Goal: Check status: Check status

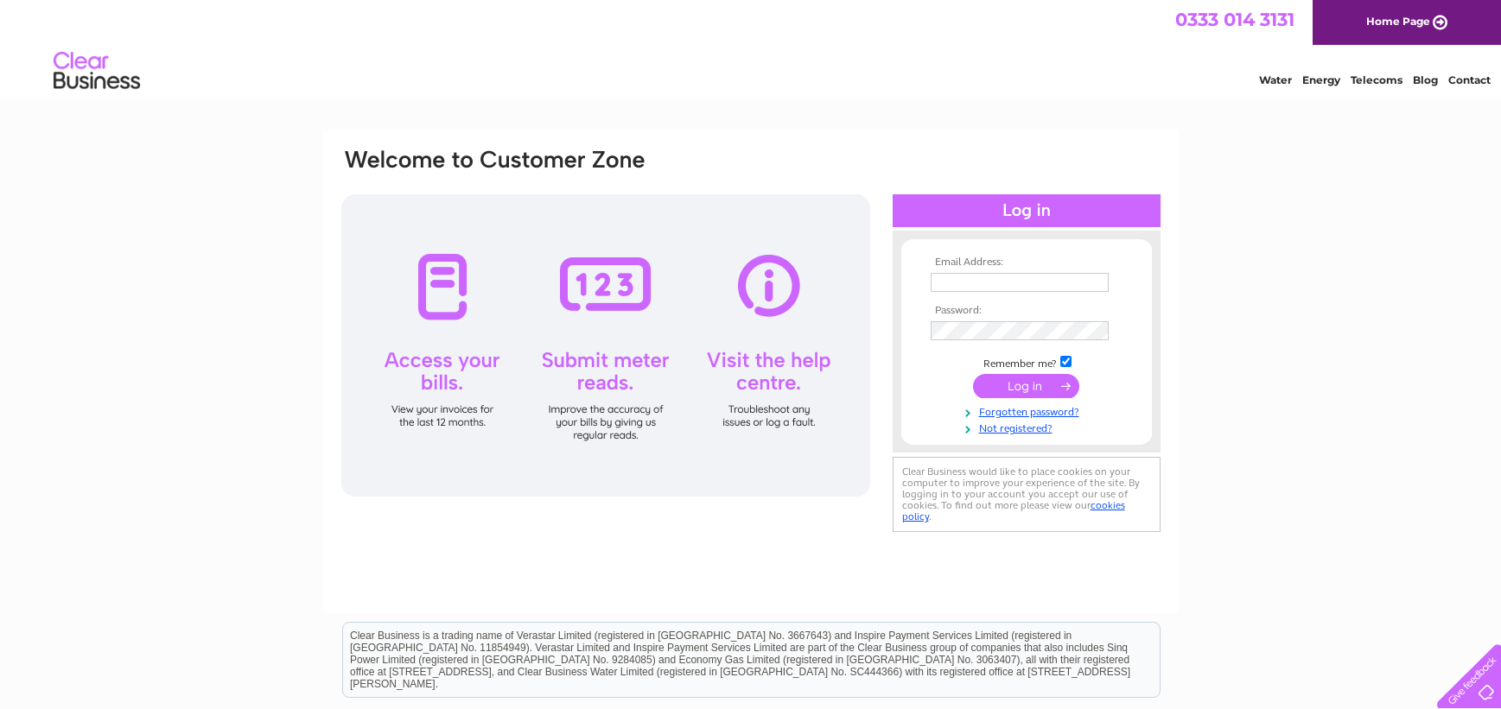
type input "[EMAIL_ADDRESS][DOMAIN_NAME]"
click at [1020, 388] on input "submit" at bounding box center [1026, 386] width 106 height 24
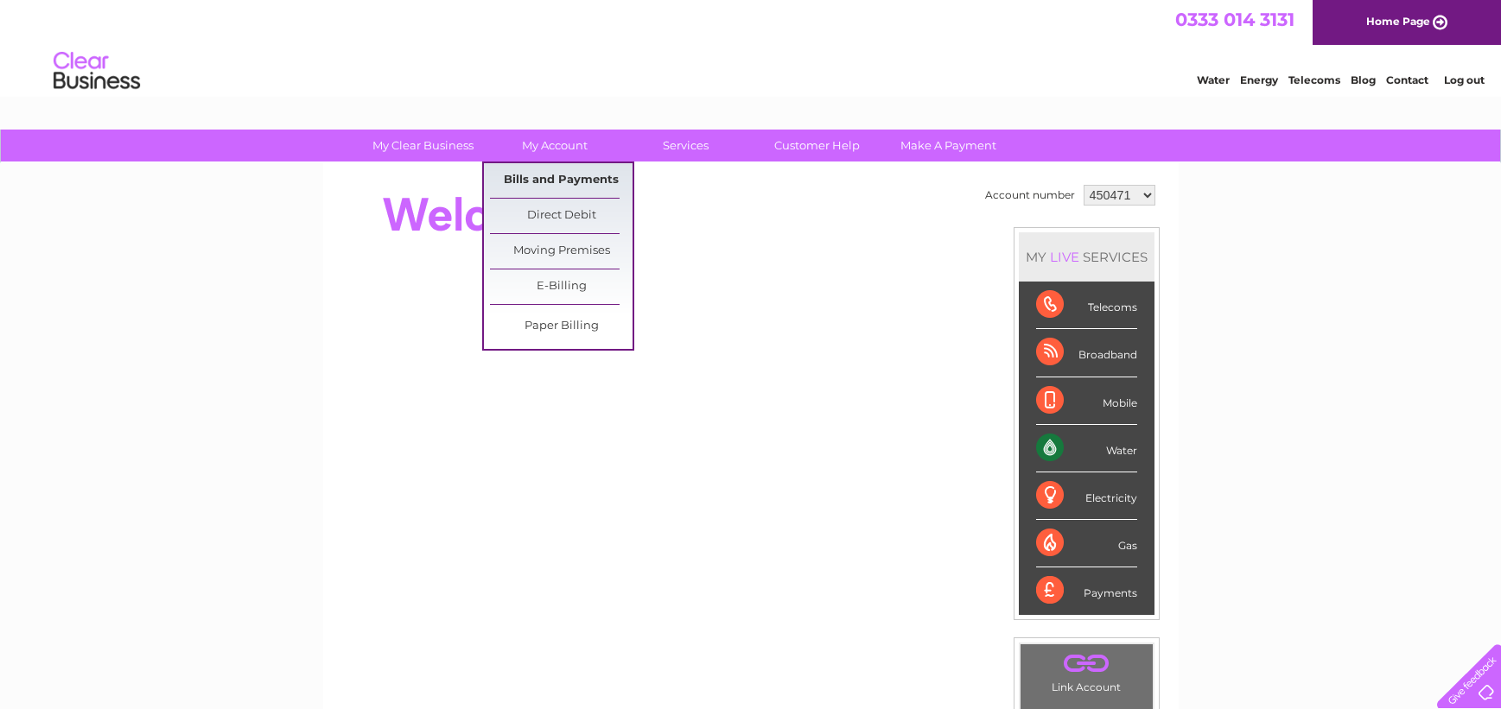
click at [554, 180] on link "Bills and Payments" at bounding box center [561, 180] width 143 height 35
